Goal: Answer question/provide support: Share knowledge or assist other users

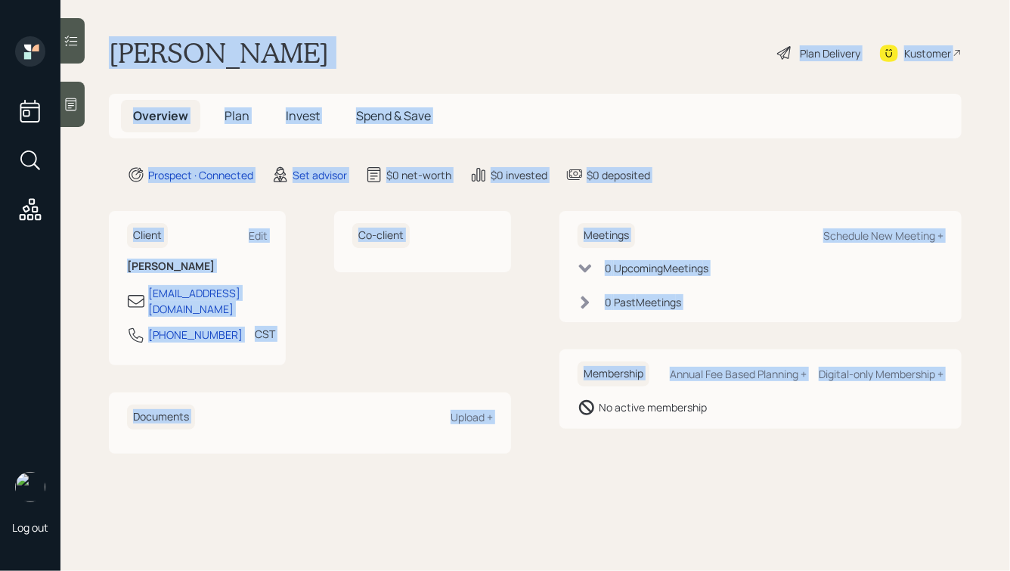
drag, startPoint x: 112, startPoint y: 48, endPoint x: 602, endPoint y: 473, distance: 649.0
click at [602, 474] on main "[PERSON_NAME] Plan Delivery Kustomer Overview Plan Invest Spend & Save Prospect…" at bounding box center [534, 285] width 949 height 571
click at [602, 473] on main "[PERSON_NAME] Plan Delivery Kustomer Overview Plan Invest Spend & Save Prospect…" at bounding box center [534, 285] width 949 height 571
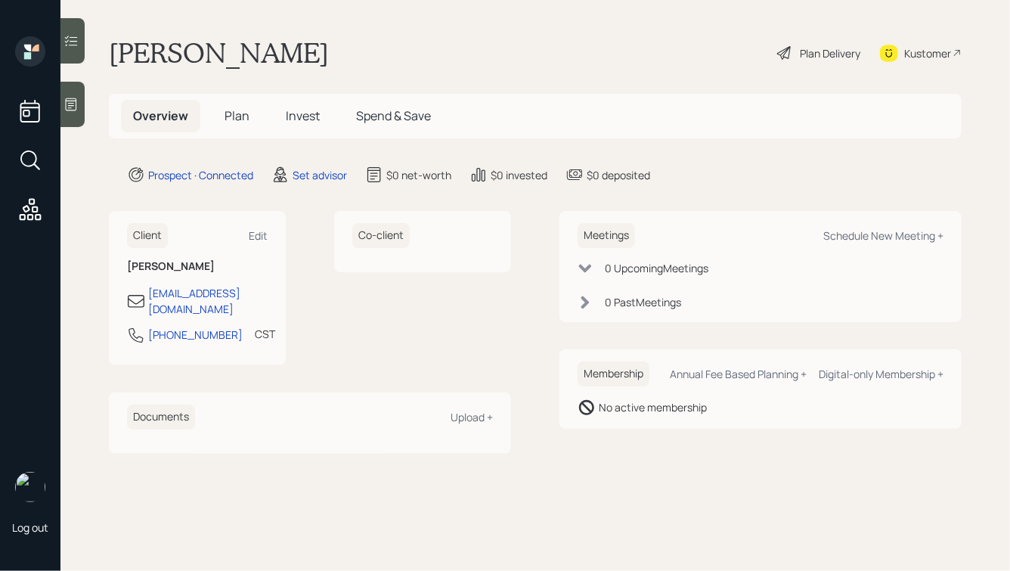
click at [76, 103] on icon at bounding box center [71, 104] width 11 height 13
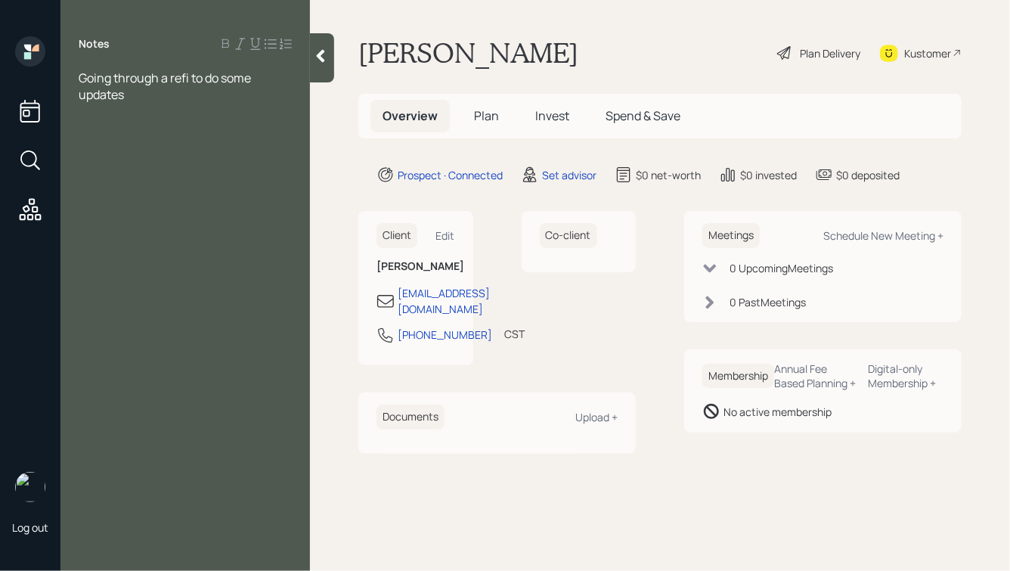
click at [320, 57] on icon at bounding box center [321, 56] width 8 height 13
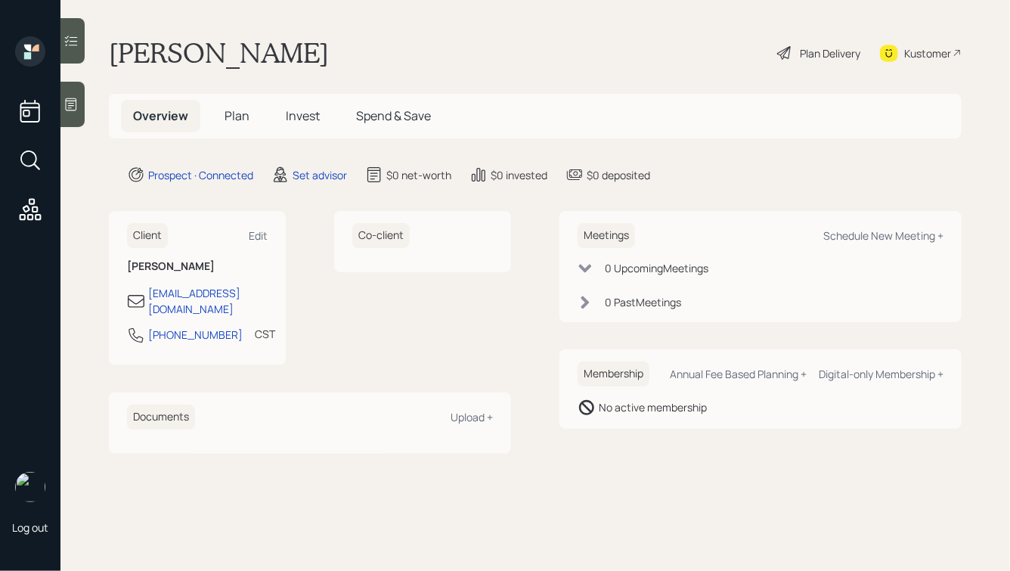
click at [77, 101] on icon at bounding box center [70, 104] width 15 height 15
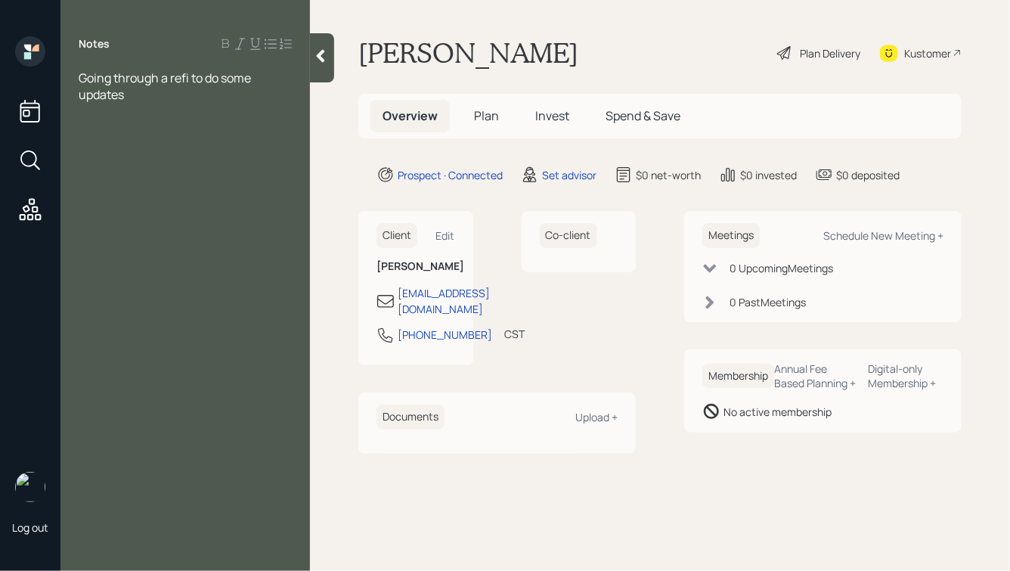
click at [79, 93] on span "Going through a refi to do some updates" at bounding box center [166, 86] width 175 height 33
click at [141, 96] on div "Going through a refi to do some home updates" at bounding box center [185, 86] width 213 height 33
click at [319, 52] on icon at bounding box center [320, 55] width 15 height 15
